Goal: Go to known website: Access a specific website the user already knows

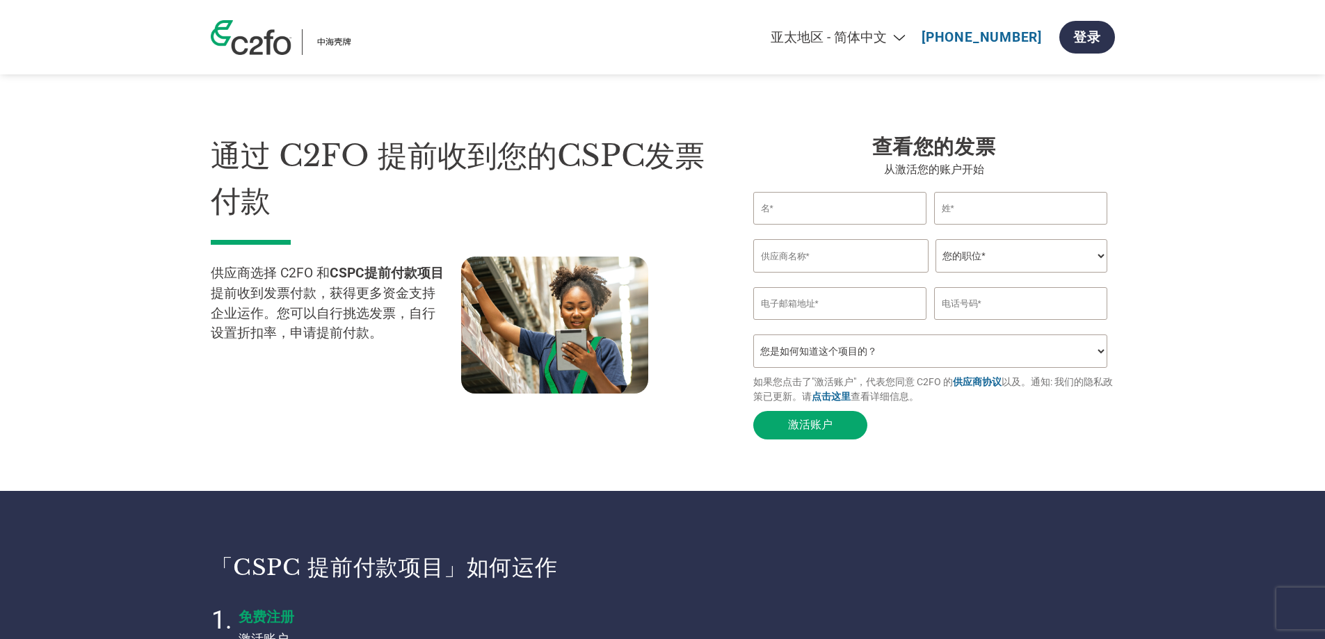
select select "zh-CN"
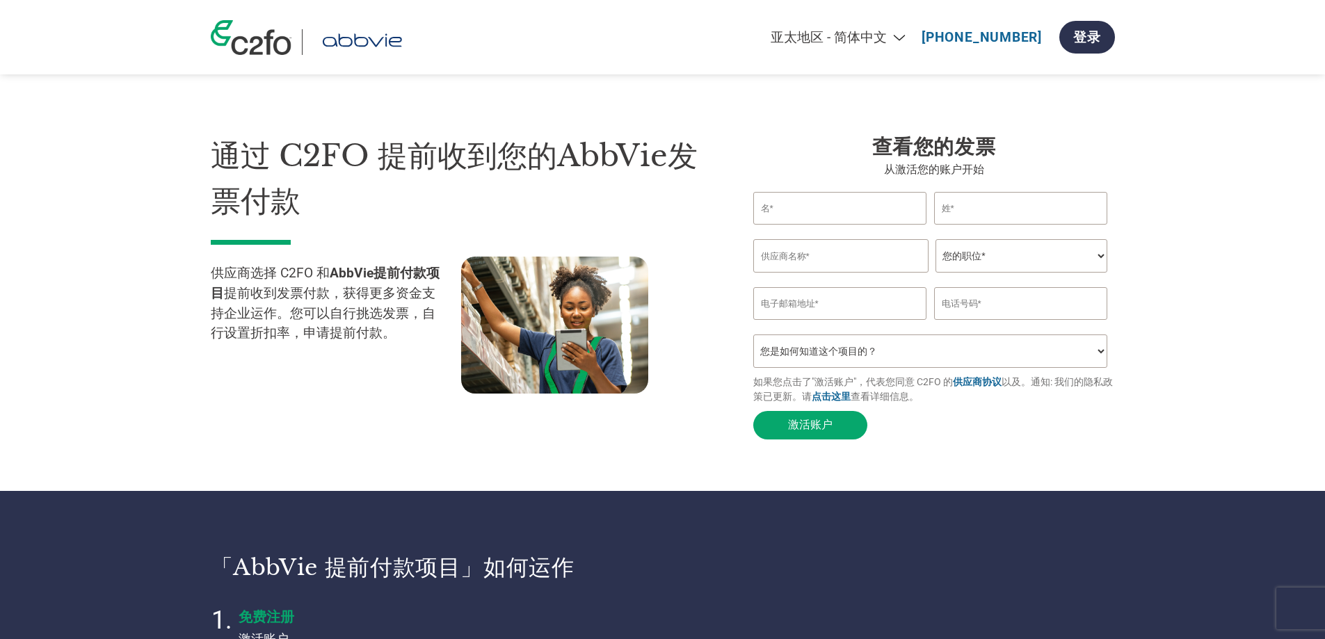
select select "zh-CN"
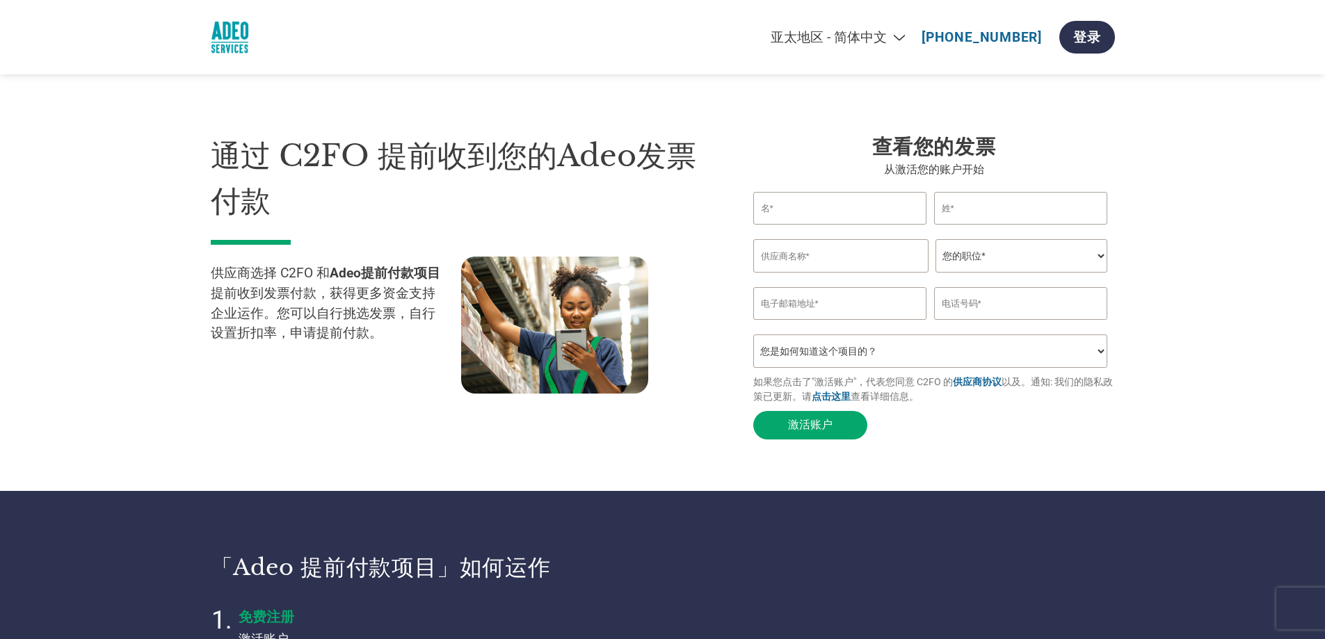
select select "zh-CN"
